Goal: Information Seeking & Learning: Understand process/instructions

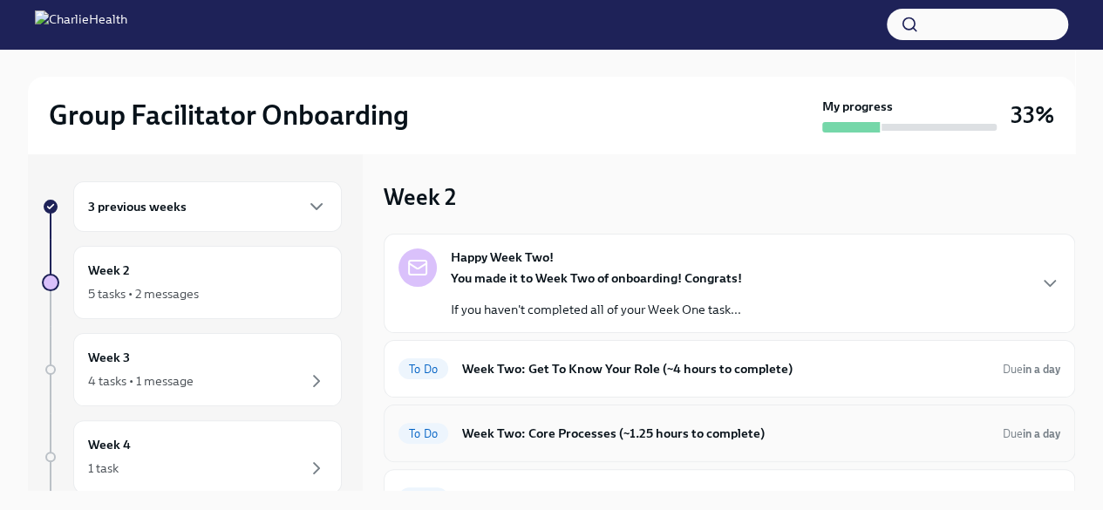
click at [690, 426] on h6 "Week Two: Core Processes (~1.25 hours to complete)" at bounding box center [725, 433] width 527 height 19
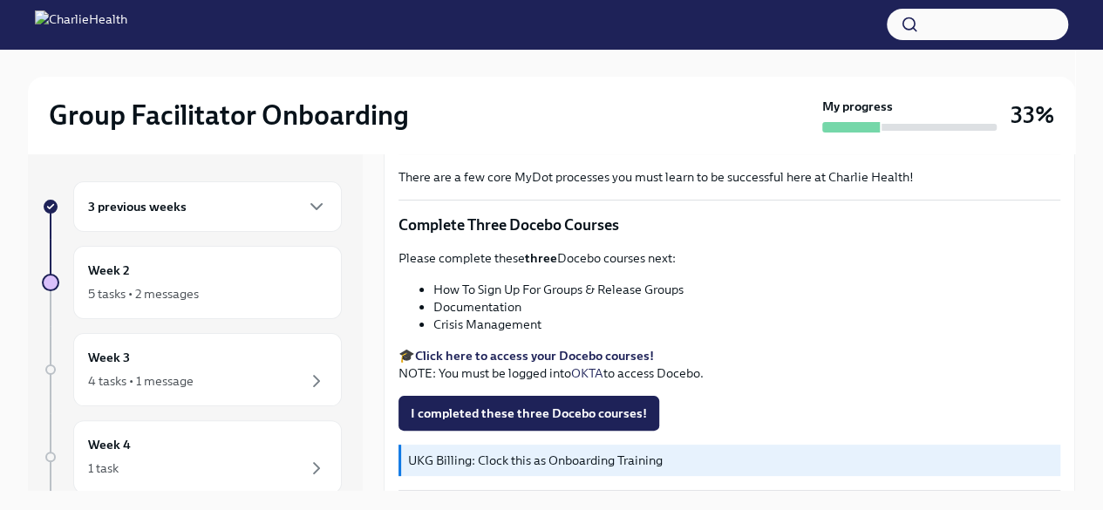
scroll to position [731, 0]
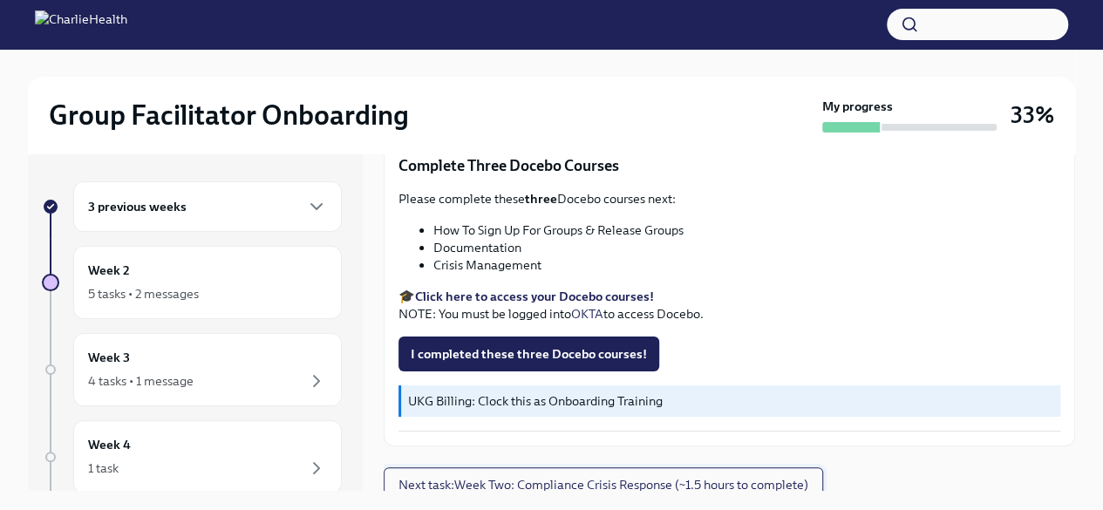
click at [692, 476] on span "Next task : Week Two: Compliance Crisis Response (~1.5 hours to complete)" at bounding box center [603, 484] width 410 height 17
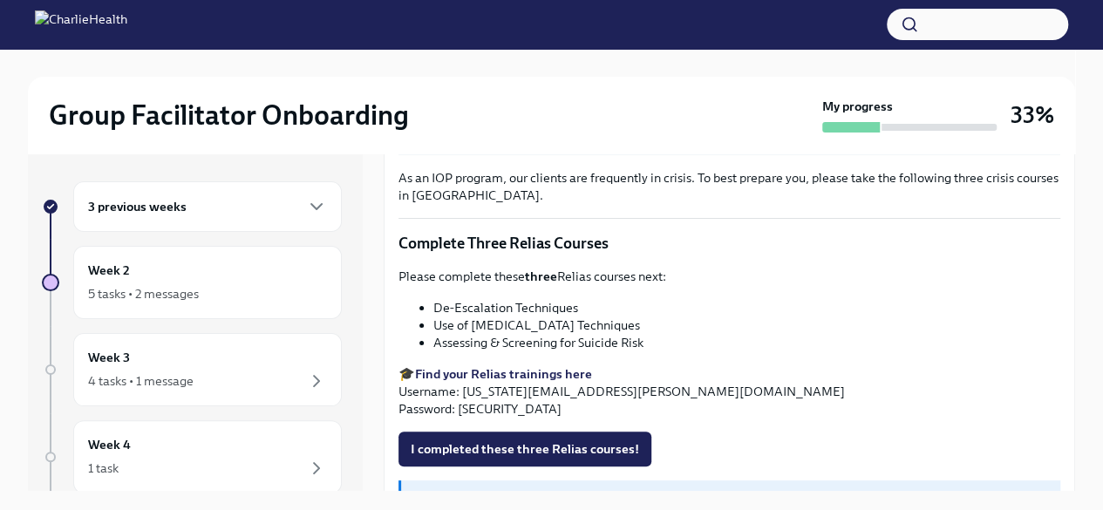
scroll to position [668, 0]
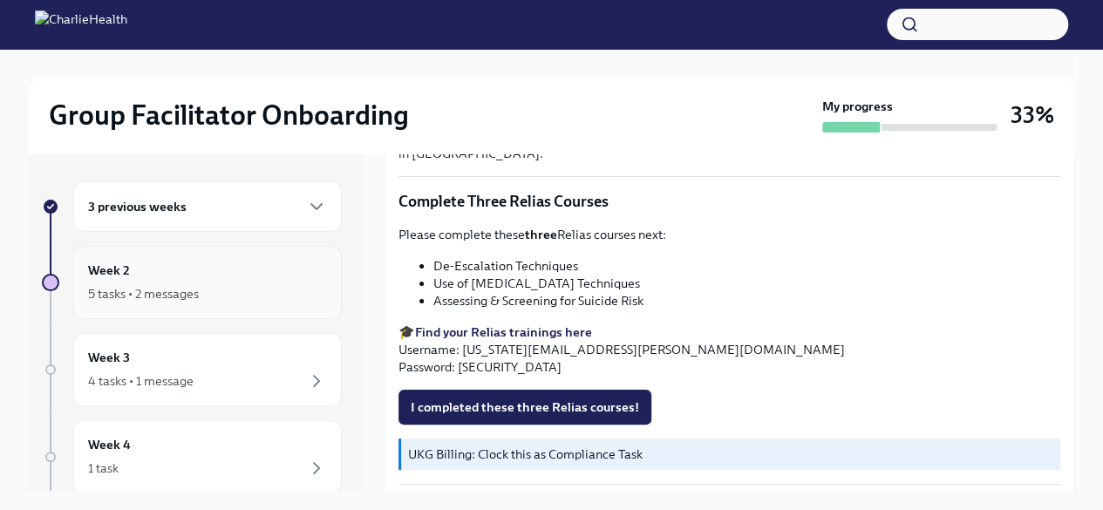
click at [174, 262] on div "Week 2 5 tasks • 2 messages" at bounding box center [207, 283] width 239 height 44
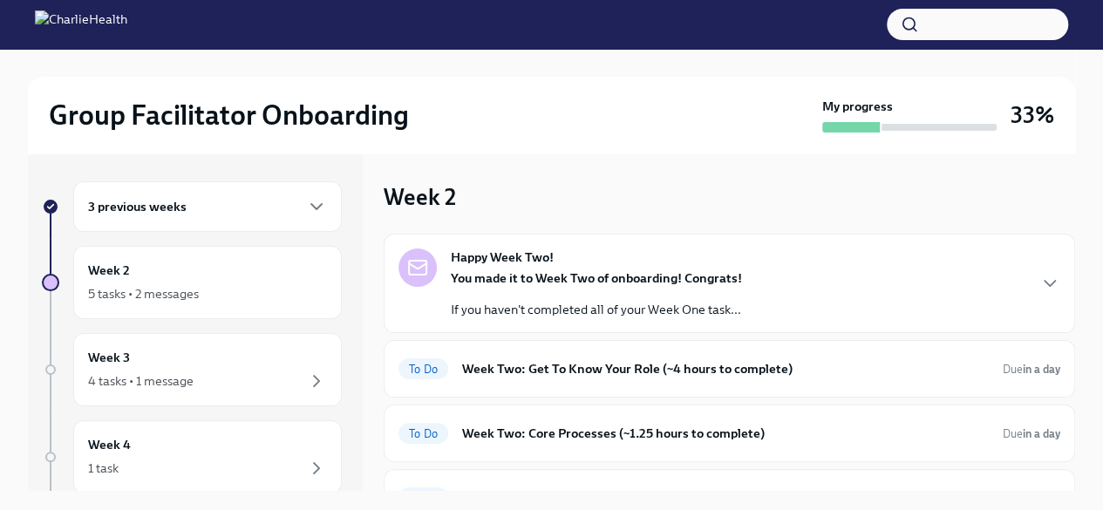
click at [715, 273] on strong "You made it to Week Two of onboarding! Congrats!" at bounding box center [596, 278] width 291 height 16
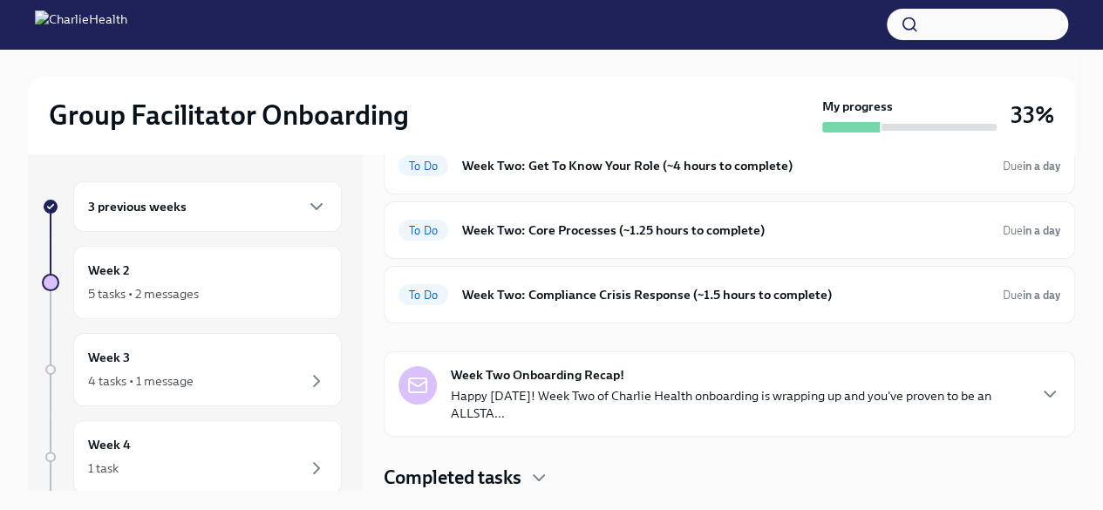
scroll to position [731, 0]
click at [863, 175] on h6 "Week Two: Get To Know Your Role (~4 hours to complete)" at bounding box center [725, 165] width 527 height 19
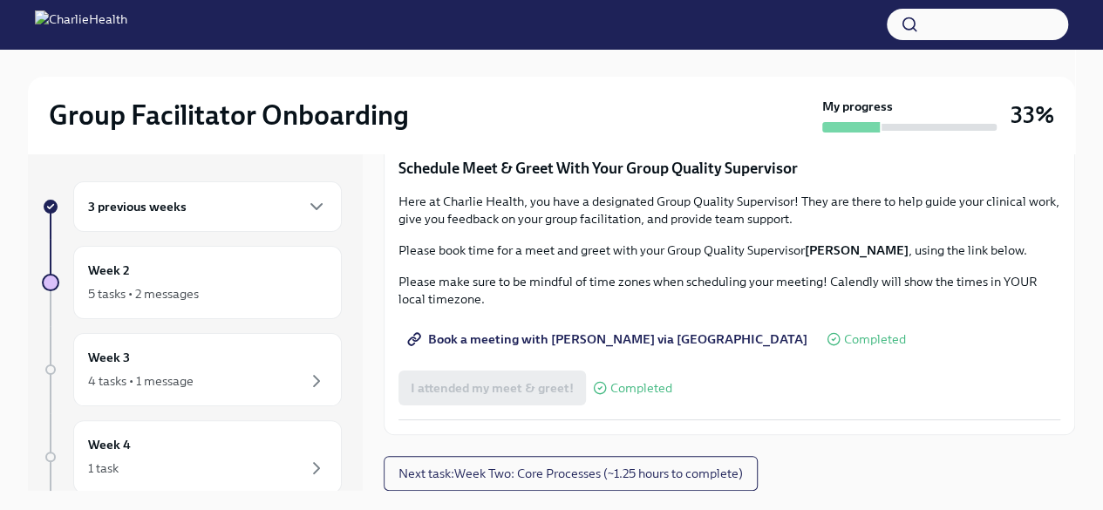
scroll to position [1570, 0]
click at [578, 23] on span "Group Observation Instructions" at bounding box center [511, 13] width 201 height 17
